Goal: Task Accomplishment & Management: Manage account settings

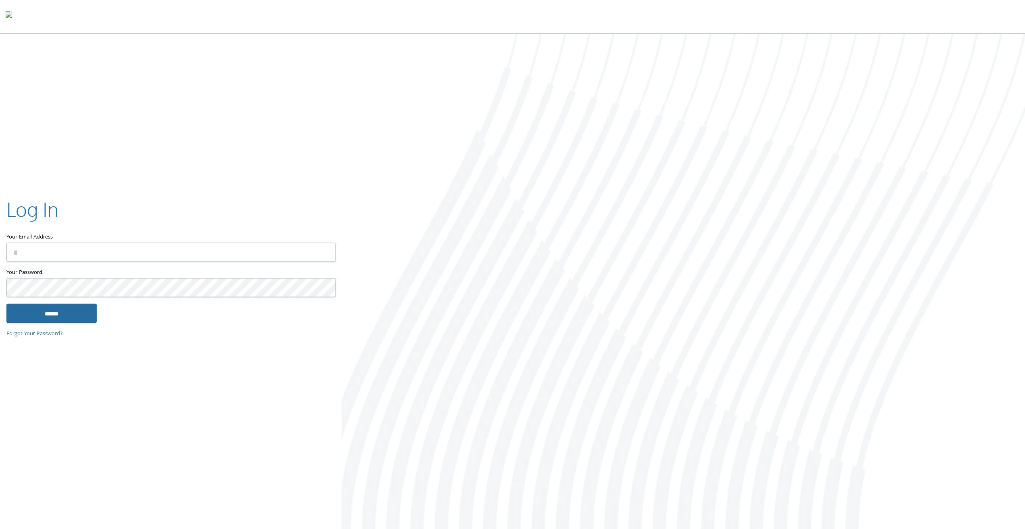
type input "**********"
click at [68, 313] on input "******" at bounding box center [51, 312] width 90 height 19
type input "**********"
click at [48, 314] on input "******" at bounding box center [51, 312] width 90 height 19
